Goal: Transaction & Acquisition: Purchase product/service

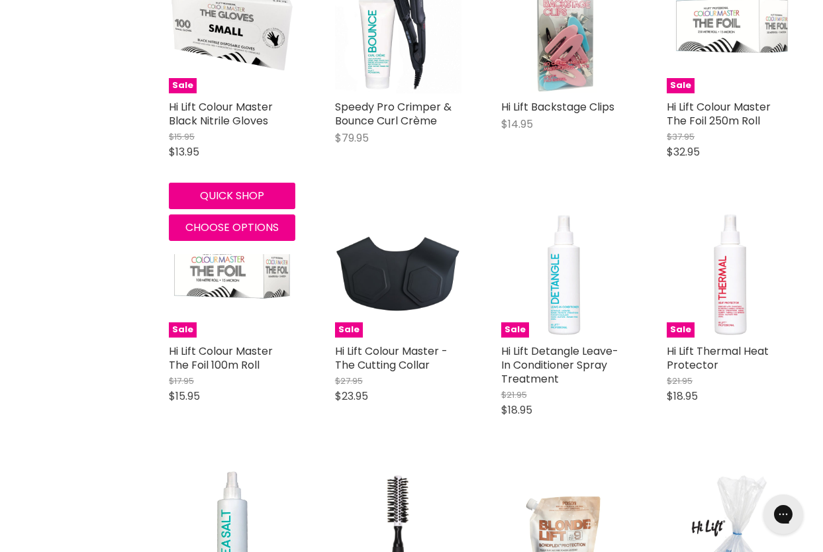
scroll to position [1026, 0]
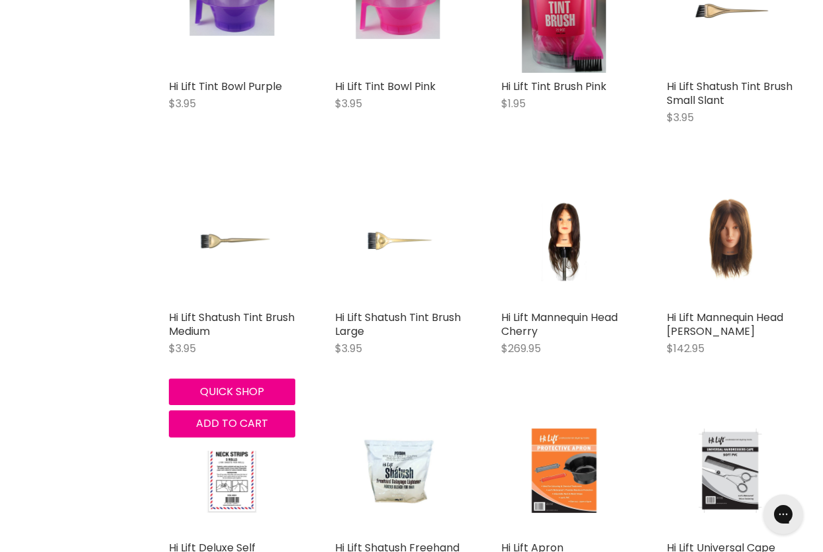
scroll to position [5259, 0]
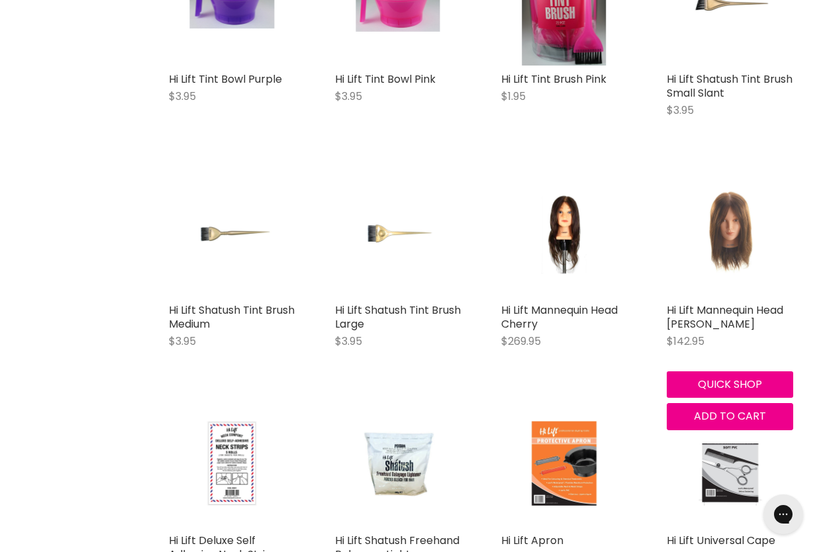
click at [728, 233] on img "Main content" at bounding box center [730, 233] width 84 height 126
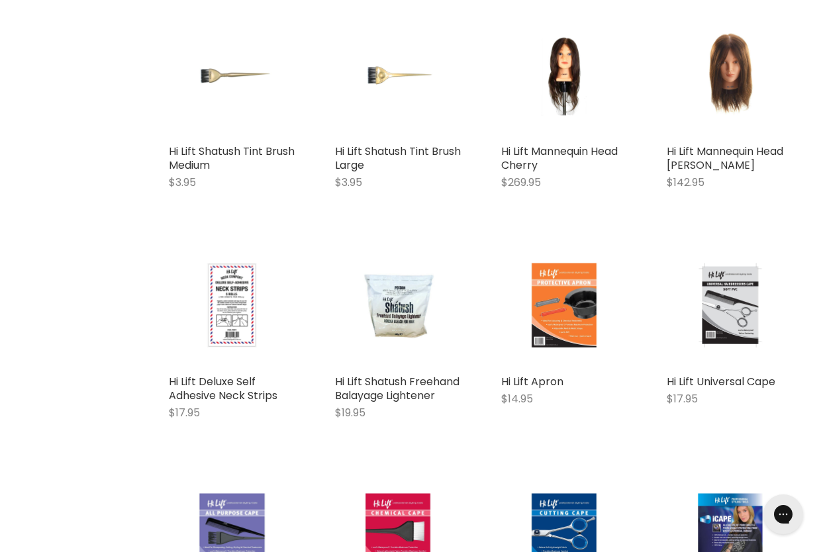
scroll to position [2479, 0]
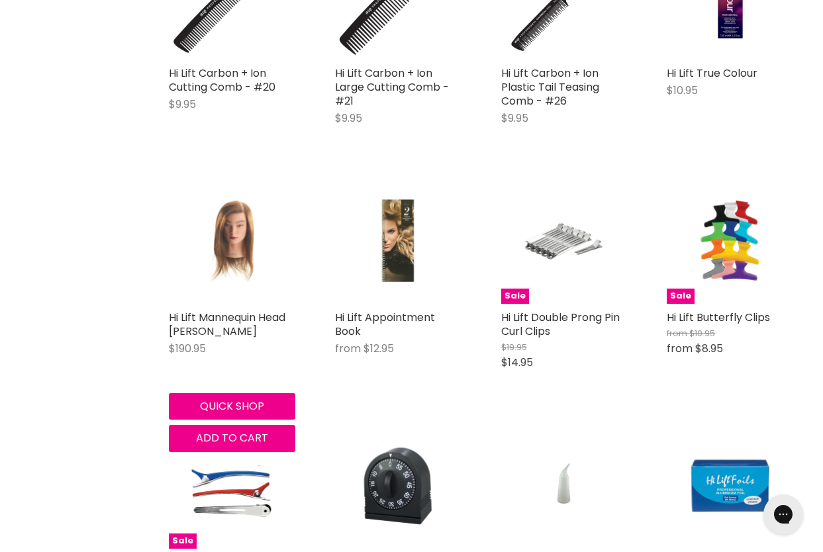
scroll to position [3690, 0]
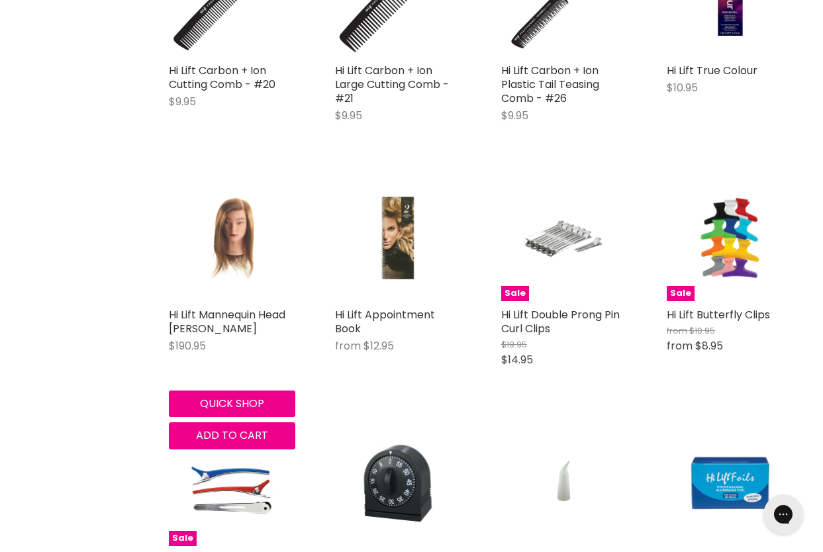
click at [234, 285] on img "Main content" at bounding box center [232, 238] width 84 height 126
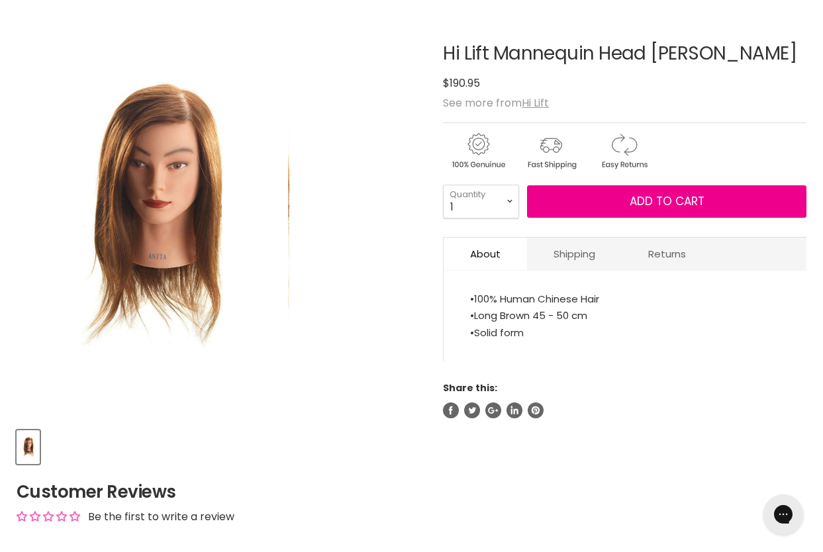
scroll to position [193, 0]
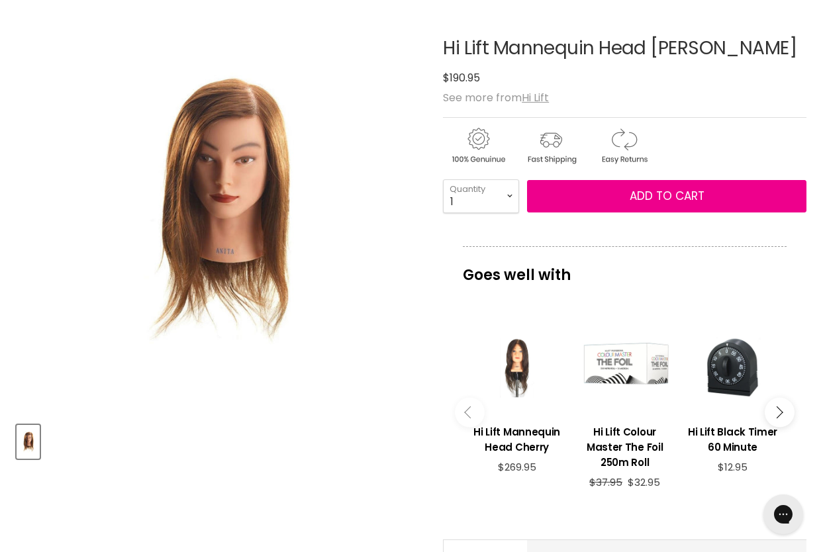
click at [522, 371] on div "View product:Hi Lift Mannequin Head Cherry" at bounding box center [516, 367] width 95 height 95
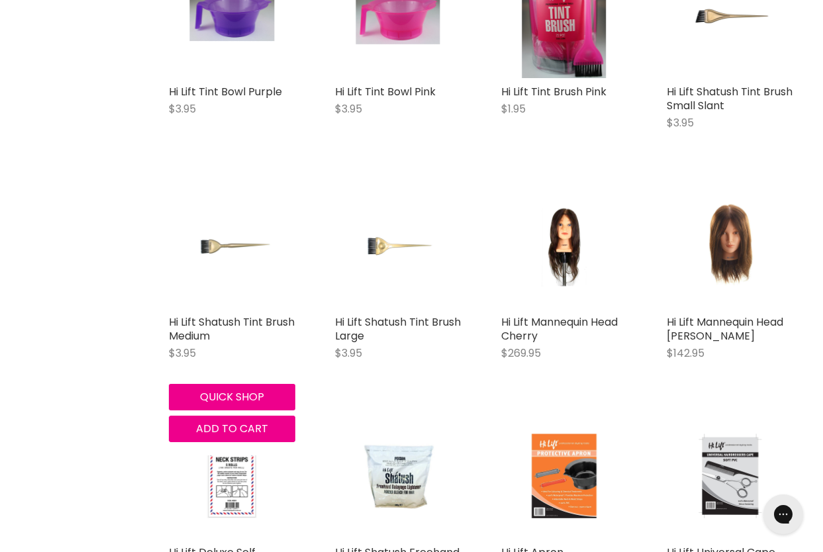
scroll to position [2308, 0]
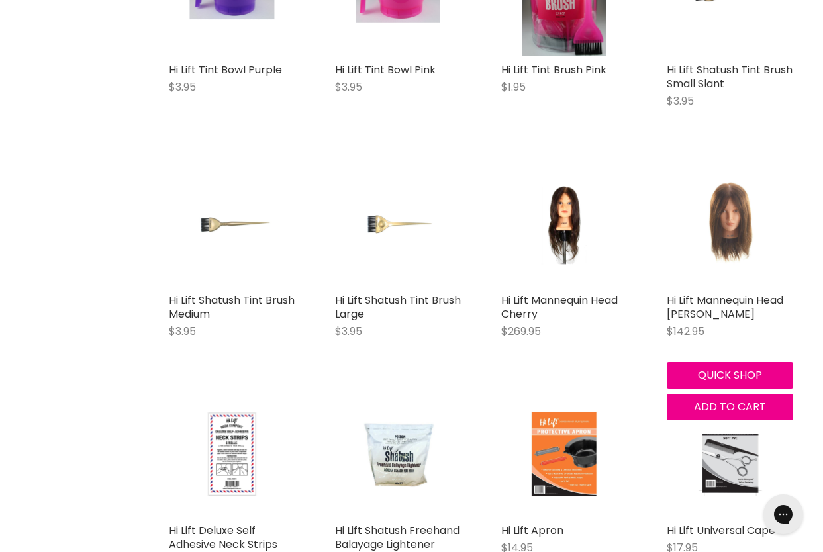
click at [731, 214] on img "Main content" at bounding box center [730, 224] width 84 height 126
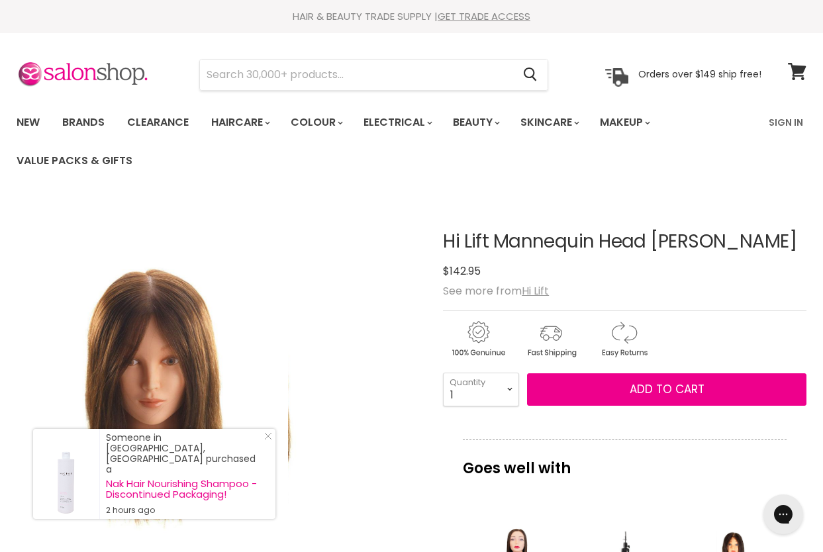
scroll to position [2, 0]
